Goal: Contribute content: Contribute content

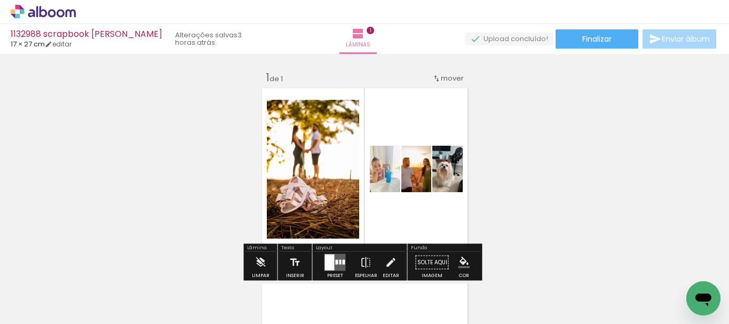
scroll to position [1601, 0]
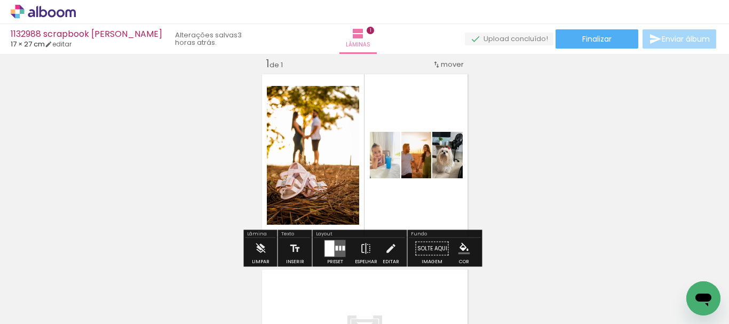
click at [26, 311] on span "Adicionar Fotos" at bounding box center [38, 310] width 32 height 12
click at [0, 0] on input "file" at bounding box center [0, 0] width 0 height 0
click at [0, 0] on slot "P&B" at bounding box center [0, 0] width 0 height 0
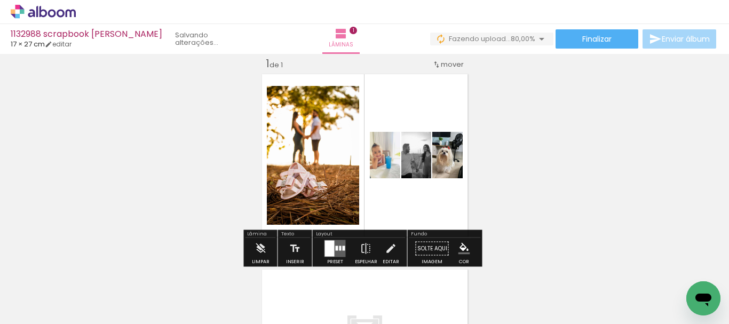
click at [0, 0] on slot "P&B" at bounding box center [0, 0] width 0 height 0
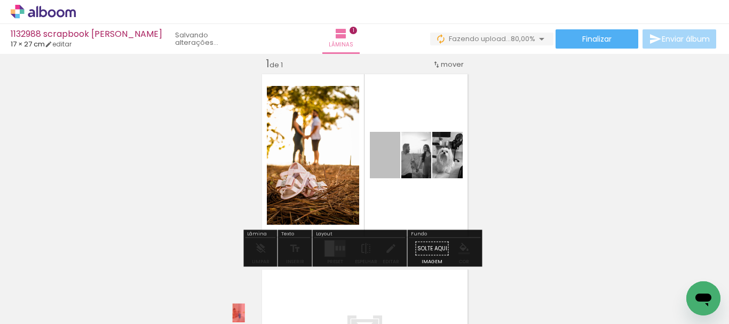
drag, startPoint x: 377, startPoint y: 167, endPoint x: 305, endPoint y: 275, distance: 129.7
click at [232, 314] on quentale-workspace at bounding box center [364, 162] width 729 height 324
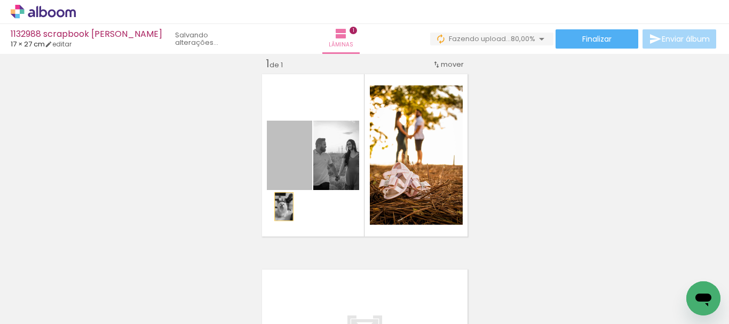
drag, startPoint x: 291, startPoint y: 178, endPoint x: 231, endPoint y: 286, distance: 123.6
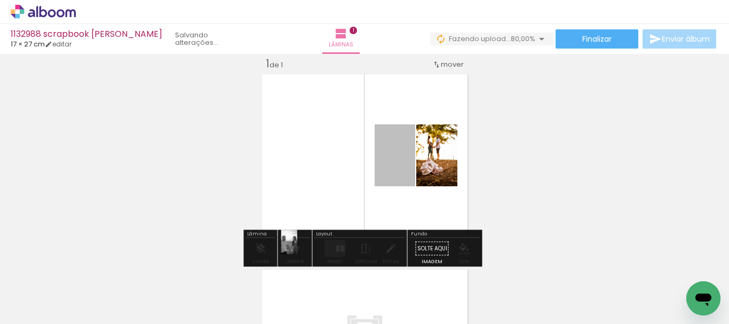
drag, startPoint x: 391, startPoint y: 170, endPoint x: 278, endPoint y: 251, distance: 138.5
click at [279, 249] on div "Inserir lâmina 1 de 1" at bounding box center [364, 239] width 729 height 391
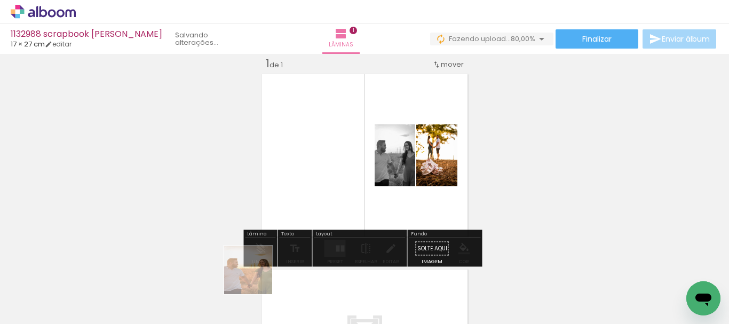
drag, startPoint x: 256, startPoint y: 278, endPoint x: 234, endPoint y: 295, distance: 27.9
click at [0, 0] on slot at bounding box center [0, 0] width 0 height 0
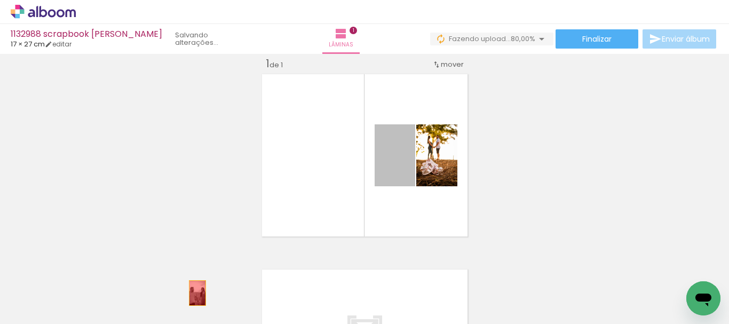
drag, startPoint x: 403, startPoint y: 168, endPoint x: 186, endPoint y: 298, distance: 253.1
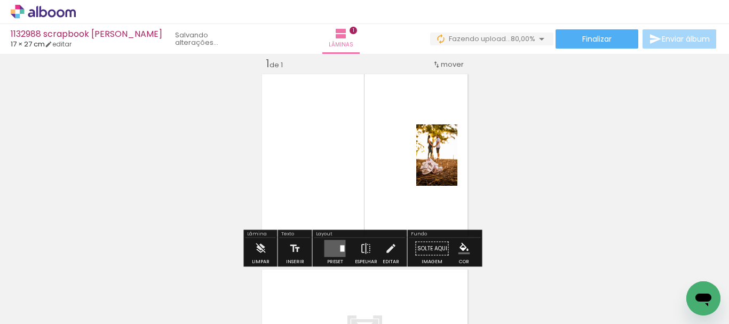
click at [147, 266] on iron-icon at bounding box center [143, 266] width 11 height 11
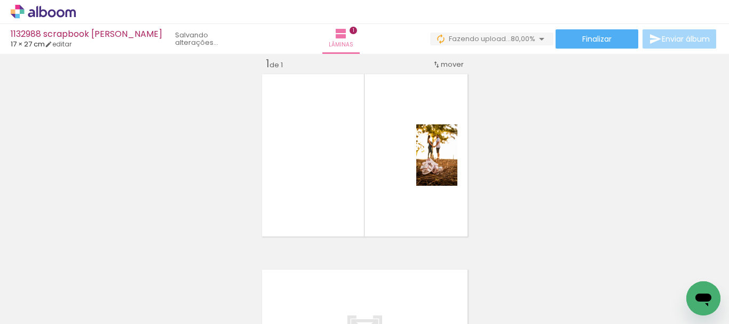
click at [147, 266] on iron-icon at bounding box center [143, 266] width 11 height 11
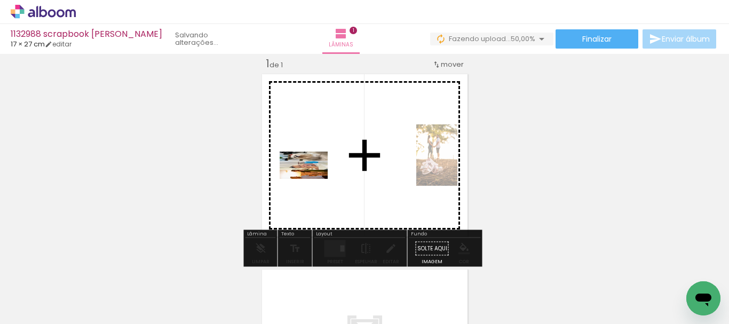
drag, startPoint x: 162, startPoint y: 289, endPoint x: 312, endPoint y: 182, distance: 184.1
click at [312, 182] on quentale-workspace at bounding box center [364, 162] width 729 height 324
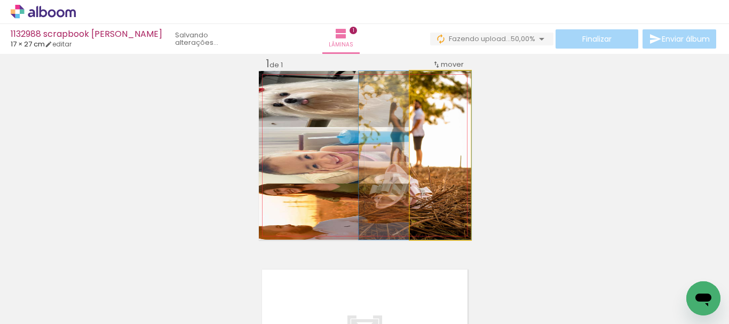
drag, startPoint x: 437, startPoint y: 169, endPoint x: 330, endPoint y: 177, distance: 107.1
click at [0, 0] on slot at bounding box center [0, 0] width 0 height 0
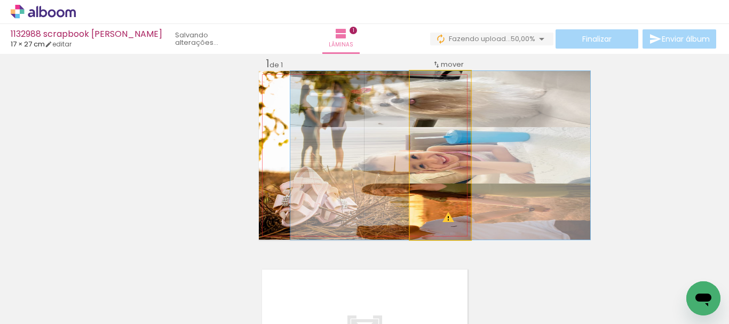
click at [444, 181] on quentale-photo at bounding box center [440, 155] width 61 height 169
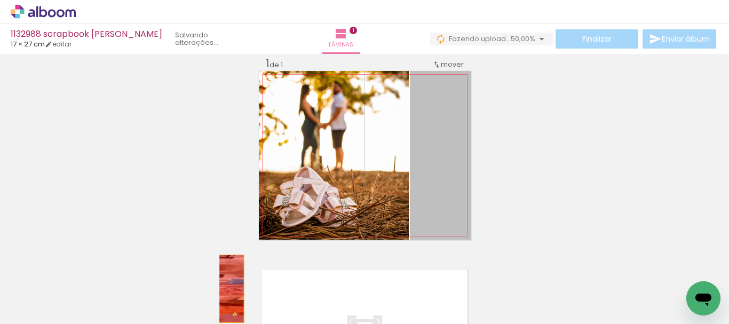
drag, startPoint x: 435, startPoint y: 177, endPoint x: 204, endPoint y: 293, distance: 257.6
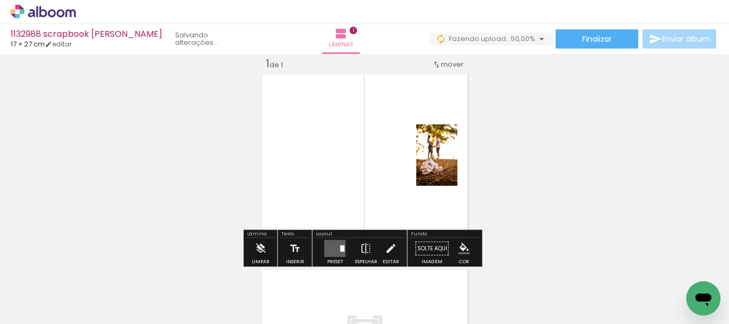
drag, startPoint x: 144, startPoint y: 266, endPoint x: 159, endPoint y: 274, distance: 16.5
click at [144, 265] on iron-icon at bounding box center [143, 266] width 11 height 11
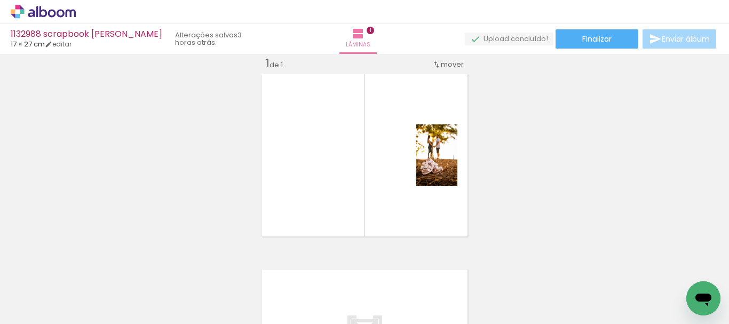
click at [12, 313] on iron-icon at bounding box center [15, 309] width 13 height 13
click at [0, 0] on input "file" at bounding box center [0, 0] width 0 height 0
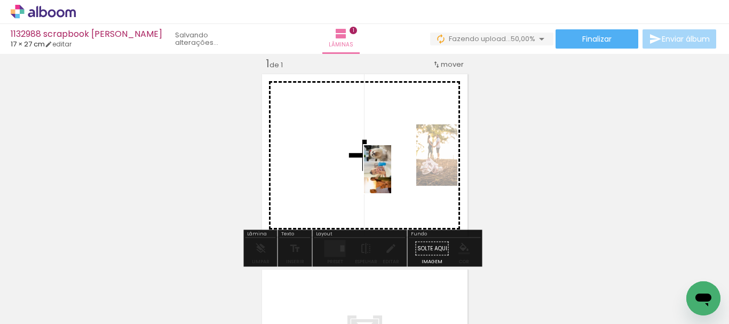
drag, startPoint x: 165, startPoint y: 290, endPoint x: 397, endPoint y: 177, distance: 258.3
click at [397, 177] on quentale-workspace at bounding box center [364, 162] width 729 height 324
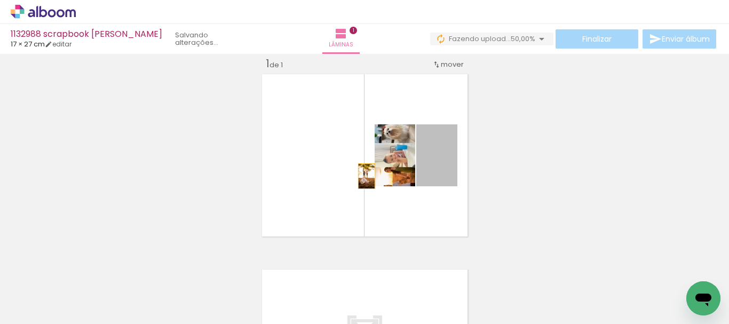
drag, startPoint x: 430, startPoint y: 174, endPoint x: 351, endPoint y: 177, distance: 79.6
click at [351, 177] on quentale-layouter at bounding box center [365, 155] width 212 height 169
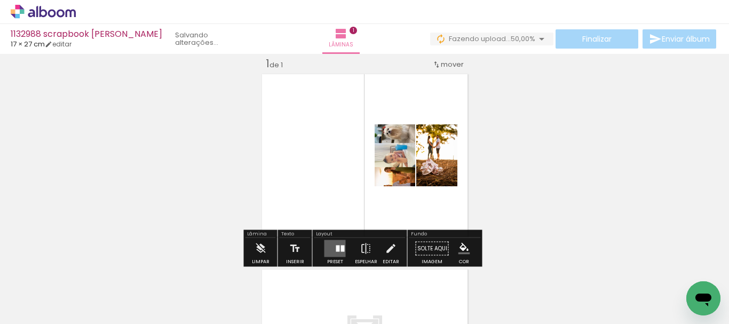
click at [341, 246] on div at bounding box center [343, 249] width 4 height 6
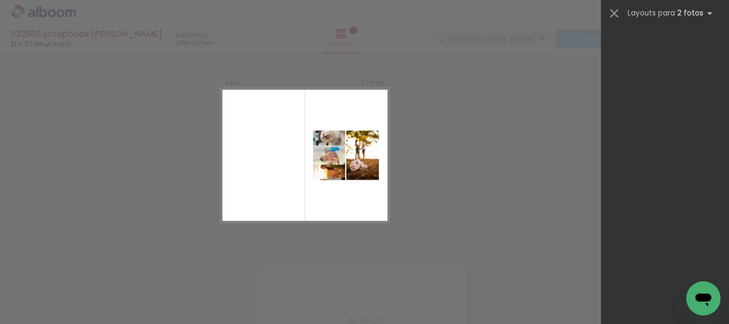
scroll to position [0, 0]
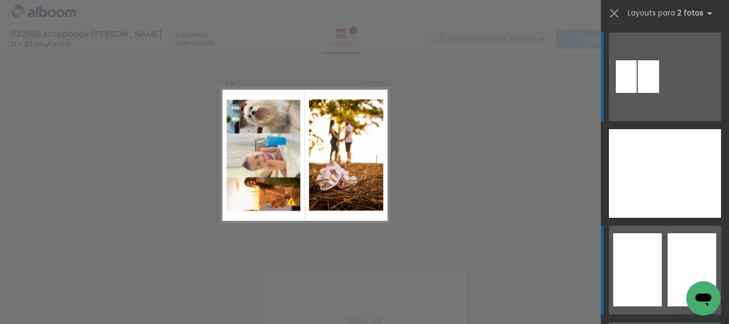
click at [656, 257] on div at bounding box center [637, 269] width 49 height 73
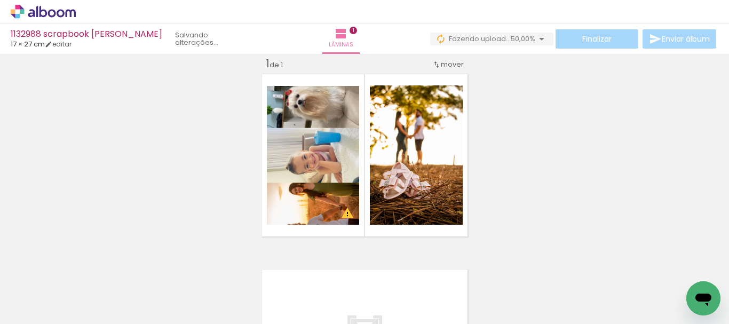
click at [661, 153] on div "Inserir lâmina 1 de 1 O Designbox precisará aumentar a sua imagem em 541% para …" at bounding box center [364, 239] width 729 height 391
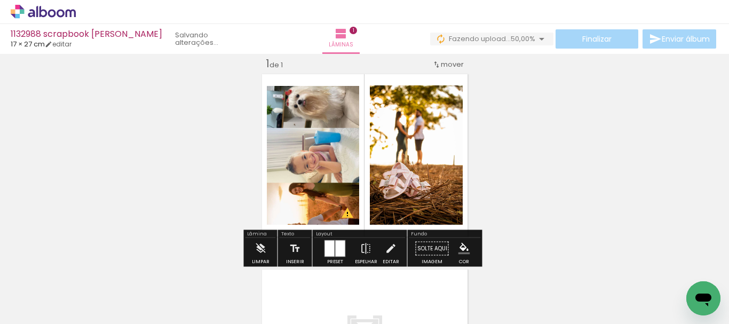
click at [336, 247] on div at bounding box center [341, 249] width 10 height 16
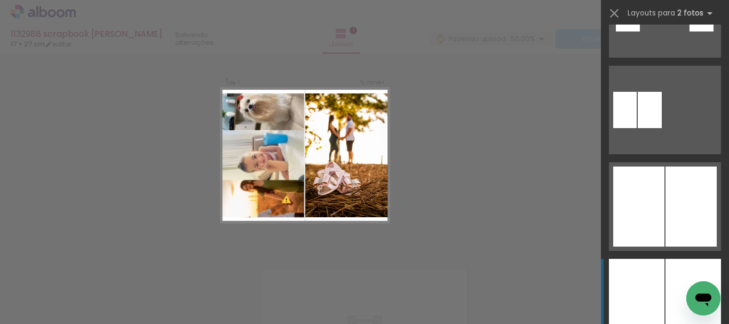
scroll to position [460, 0]
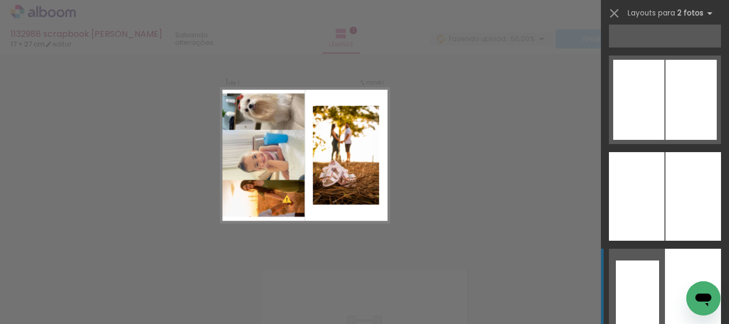
click at [645, 297] on div at bounding box center [637, 293] width 43 height 65
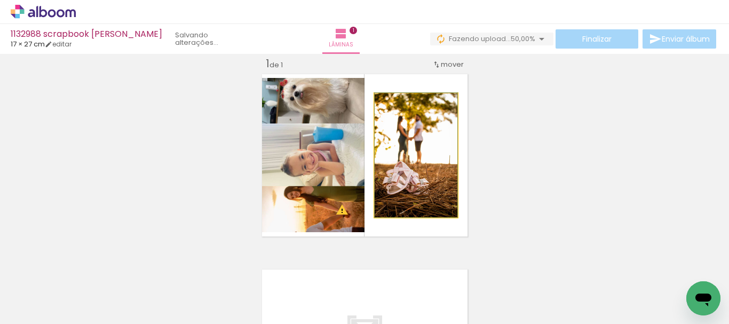
drag, startPoint x: 409, startPoint y: 203, endPoint x: 339, endPoint y: 210, distance: 70.3
click at [0, 0] on slot at bounding box center [0, 0] width 0 height 0
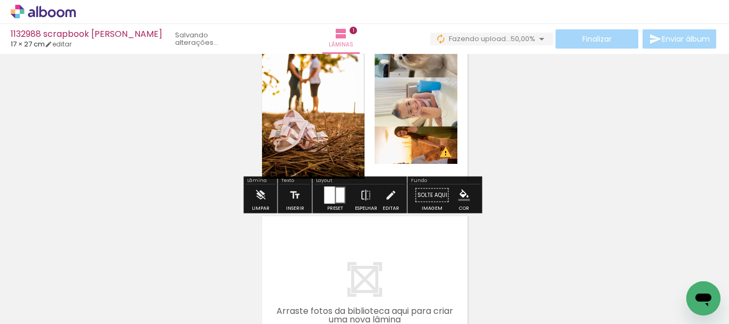
scroll to position [14, 0]
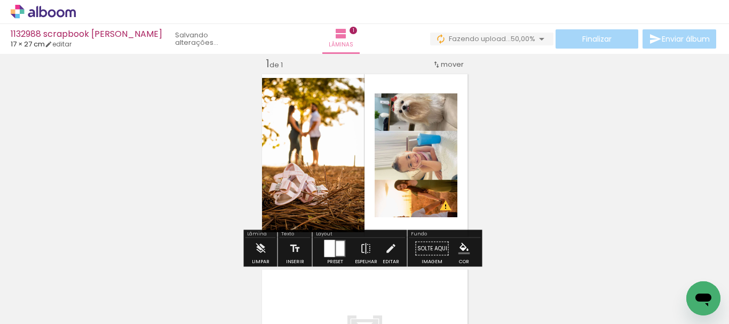
click at [88, 202] on div "Inserir lâmina 1 de 1 O Designbox precisará aumentar a sua imagem em 541% para …" at bounding box center [364, 239] width 729 height 391
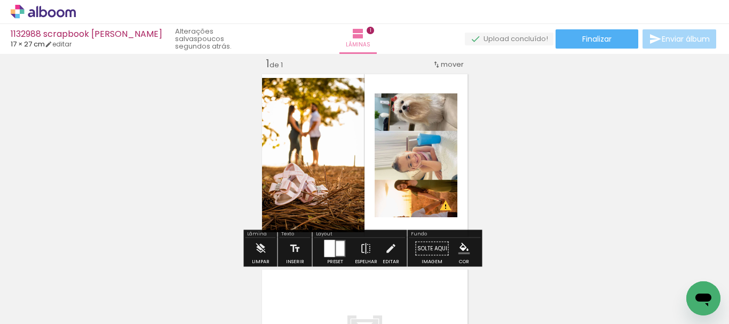
click at [417, 188] on quentale-photo at bounding box center [416, 155] width 83 height 124
click at [328, 246] on div at bounding box center [330, 248] width 11 height 17
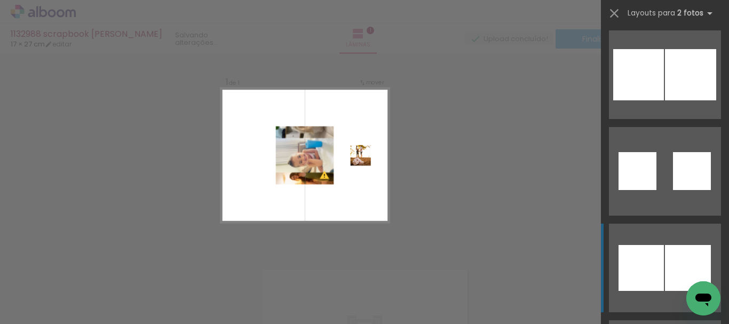
scroll to position [2438, 0]
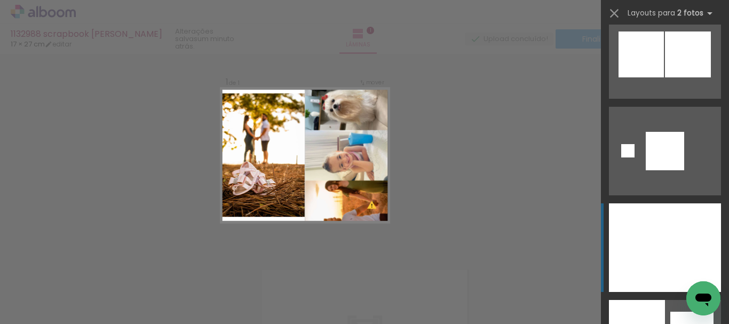
click at [665, 265] on div at bounding box center [693, 247] width 56 height 89
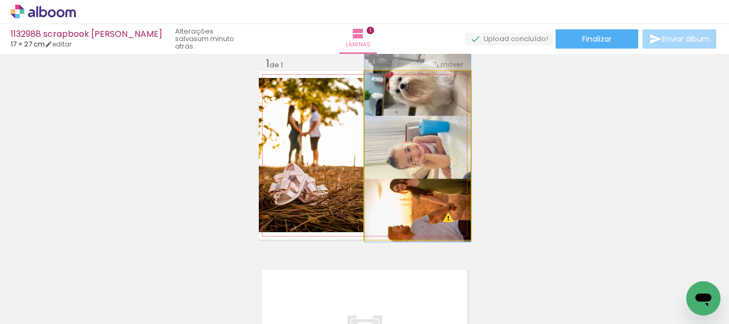
drag, startPoint x: 429, startPoint y: 211, endPoint x: 429, endPoint y: 203, distance: 8.0
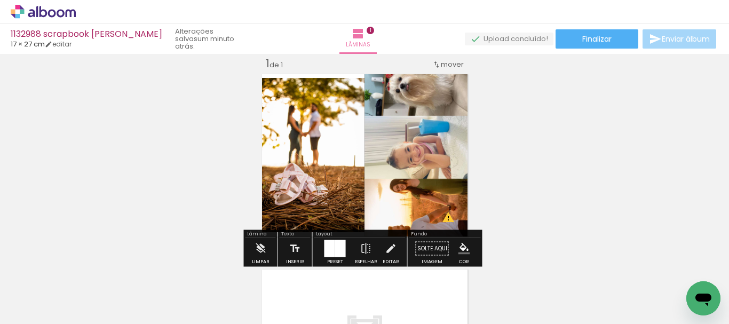
click at [441, 169] on quentale-photo at bounding box center [418, 155] width 106 height 169
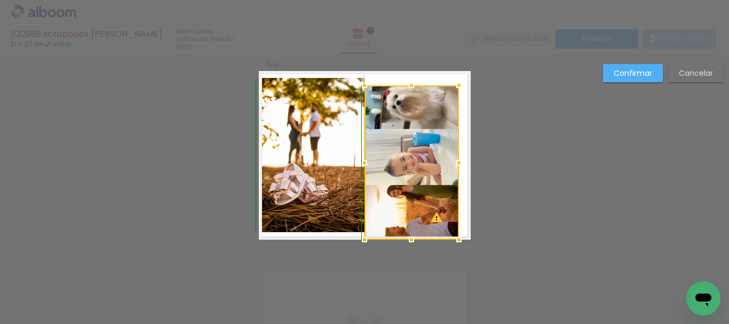
drag, startPoint x: 471, startPoint y: 66, endPoint x: 460, endPoint y: 78, distance: 17.0
click at [460, 78] on div at bounding box center [458, 85] width 21 height 21
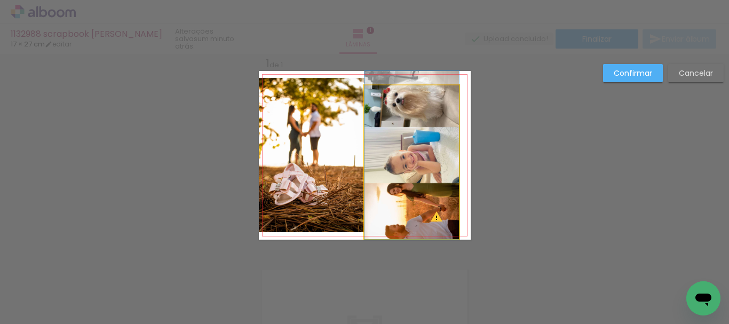
drag, startPoint x: 428, startPoint y: 162, endPoint x: 435, endPoint y: 152, distance: 12.3
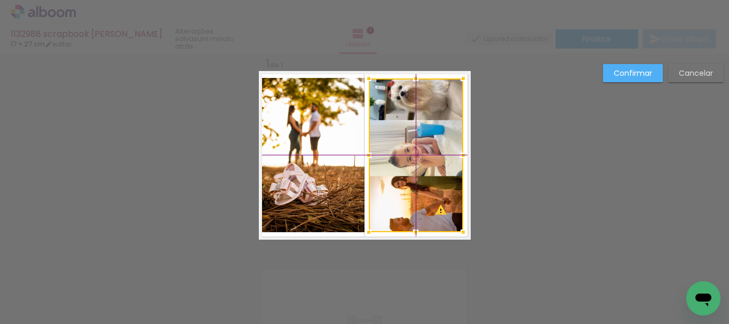
drag, startPoint x: 415, startPoint y: 198, endPoint x: 422, endPoint y: 184, distance: 15.0
click at [422, 184] on div at bounding box center [416, 155] width 94 height 154
click at [0, 0] on slot "Confirmar" at bounding box center [0, 0] width 0 height 0
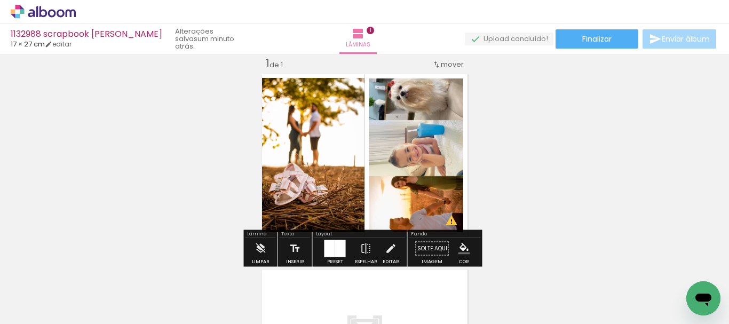
click at [54, 135] on div "Inserir lâmina 1 de 1 O Designbox precisará aumentar a sua imagem em 541% para …" at bounding box center [364, 239] width 729 height 391
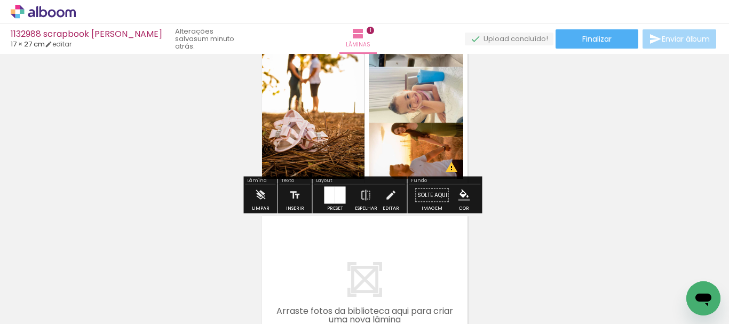
scroll to position [0, 0]
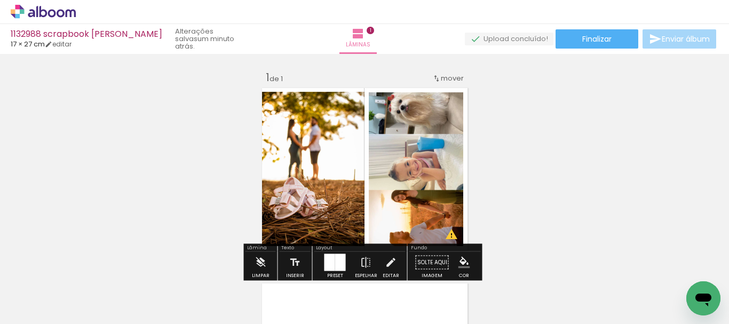
click at [620, 179] on div "Inserir lâmina 1 de 1 O Designbox precisará aumentar a sua imagem em 541% para …" at bounding box center [364, 253] width 729 height 391
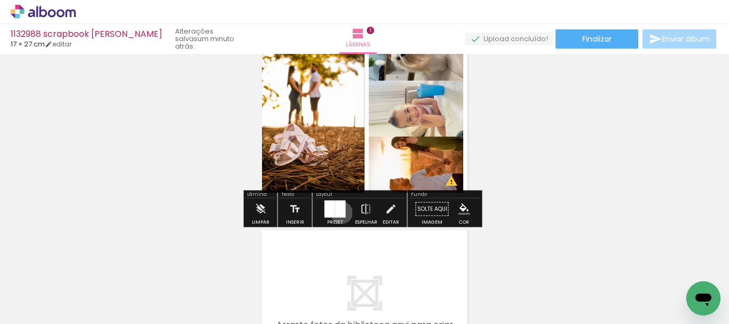
click at [338, 212] on div at bounding box center [340, 209] width 11 height 17
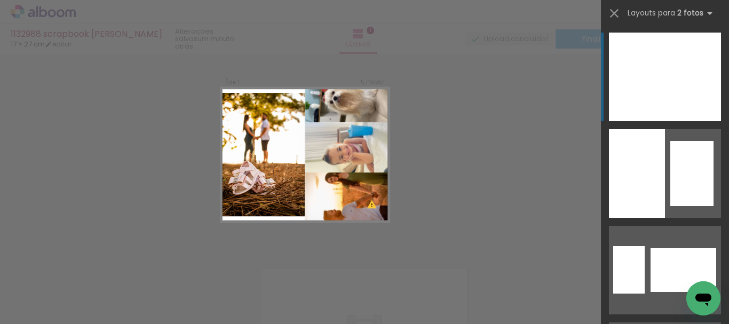
scroll to position [13, 0]
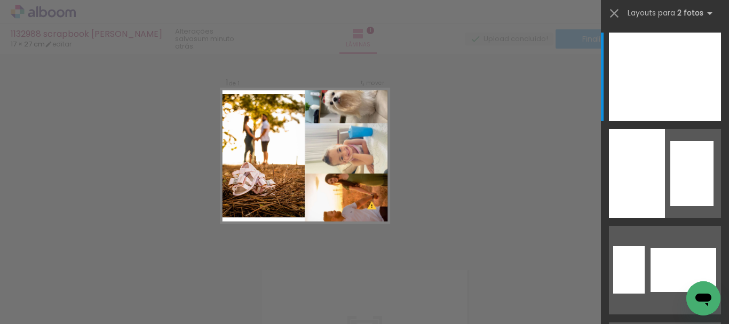
click at [613, 2] on div "Layouts para 2 fotos Procurando layouts para mais de 2 fotos? É só colocar mais…" at bounding box center [665, 13] width 128 height 27
click at [613, 6] on iron-icon at bounding box center [614, 13] width 15 height 15
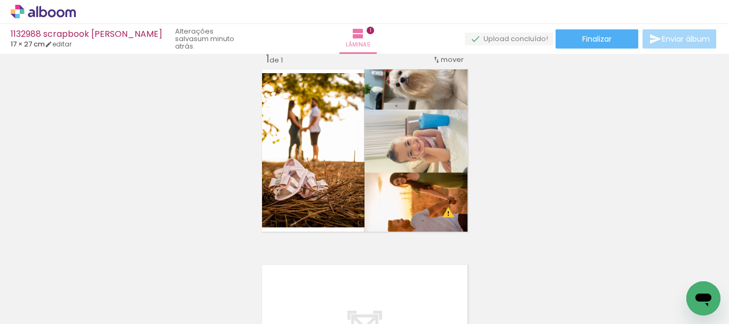
scroll to position [20, 0]
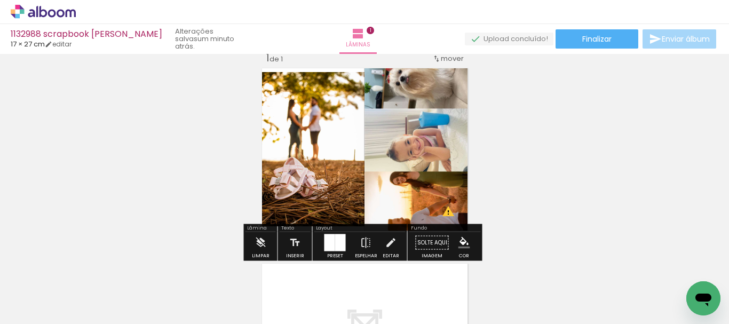
click at [563, 139] on div "Inserir lâmina 1 de 1 O Designbox precisará aumentar a sua imagem em 541% para …" at bounding box center [364, 233] width 729 height 391
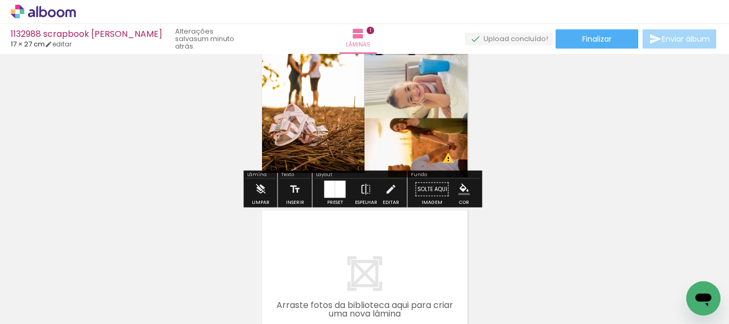
scroll to position [0, 0]
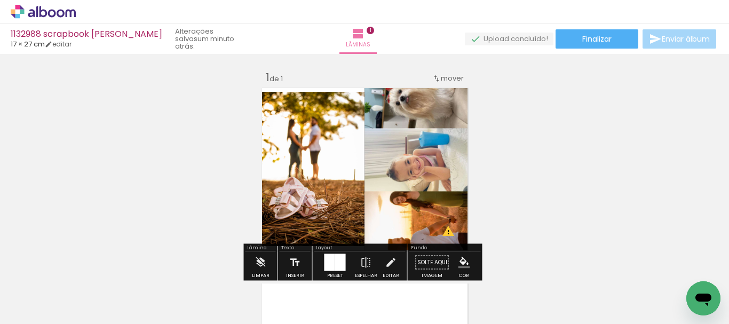
click at [328, 256] on div at bounding box center [330, 262] width 11 height 17
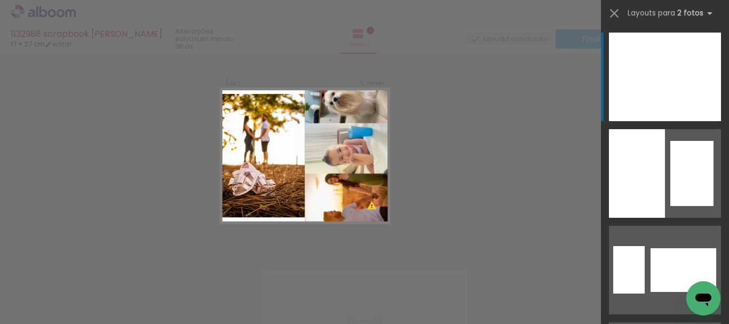
scroll to position [14, 0]
